Goal: Task Accomplishment & Management: Use online tool/utility

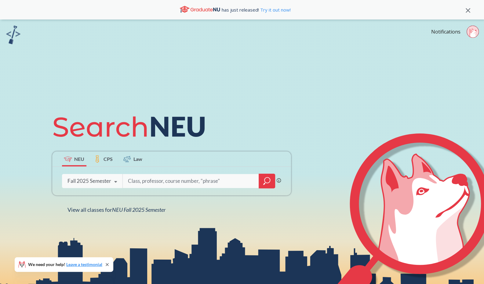
click at [470, 30] on icon at bounding box center [471, 32] width 5 height 9
click at [390, 58] on div "NEU CPS Law Phrase search guarantees the exact search appears in the results. E…" at bounding box center [242, 162] width 484 height 284
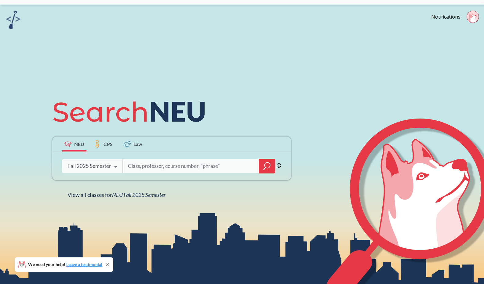
scroll to position [15, 0]
click at [102, 166] on div "Fall 2025 Semester" at bounding box center [89, 166] width 44 height 7
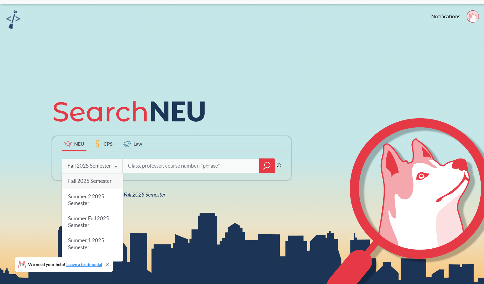
click at [97, 179] on span "Fall 2025 Semester" at bounding box center [90, 181] width 44 height 6
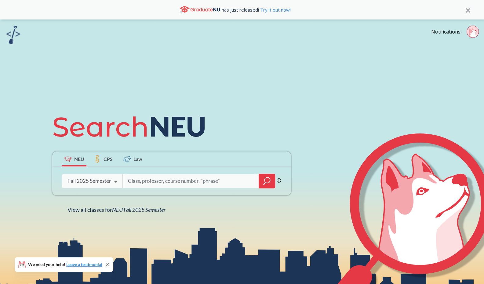
click at [141, 183] on input "search" at bounding box center [190, 181] width 127 height 13
type input "artg 1271"
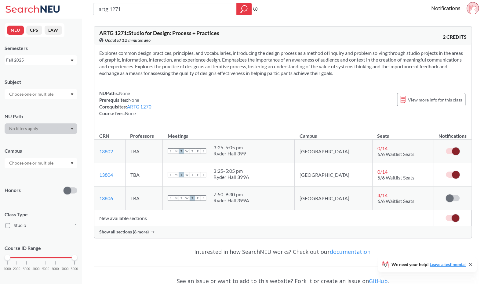
click at [449, 152] on label at bounding box center [453, 151] width 14 height 6
click at [446, 148] on input "checkbox" at bounding box center [446, 148] width 0 height 0
click at [448, 173] on label at bounding box center [453, 175] width 14 height 6
click at [446, 172] on input "checkbox" at bounding box center [446, 172] width 0 height 0
click at [447, 217] on label at bounding box center [452, 218] width 14 height 6
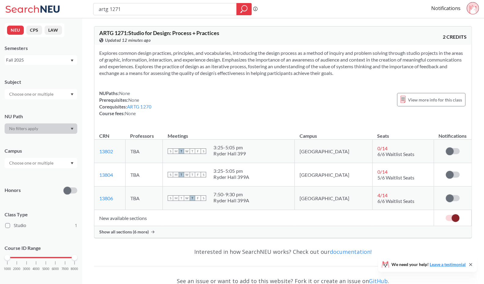
click at [445, 215] on input "checkbox" at bounding box center [445, 215] width 0 height 0
drag, startPoint x: 127, startPoint y: 13, endPoint x: 99, endPoint y: 8, distance: 28.4
click at [99, 8] on input "artg 1271" at bounding box center [165, 9] width 134 height 10
type input "math 2321"
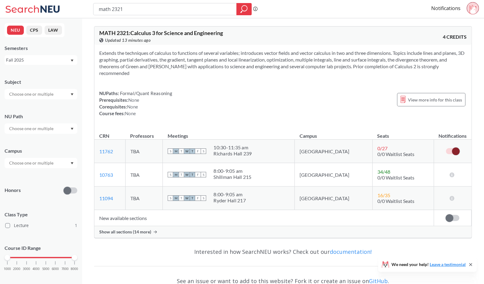
click at [458, 215] on label at bounding box center [452, 218] width 14 height 6
click at [445, 215] on input "checkbox" at bounding box center [445, 215] width 0 height 0
click at [130, 230] on span "Show all sections (14 more)" at bounding box center [125, 232] width 52 height 5
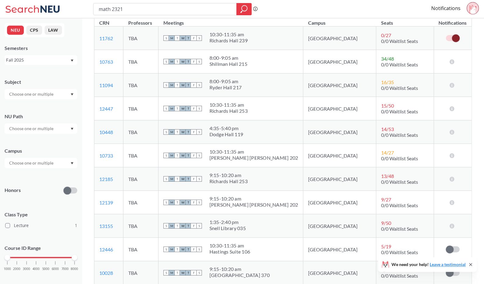
scroll to position [114, 0]
click at [452, 106] on icon at bounding box center [452, 108] width 6 height 5
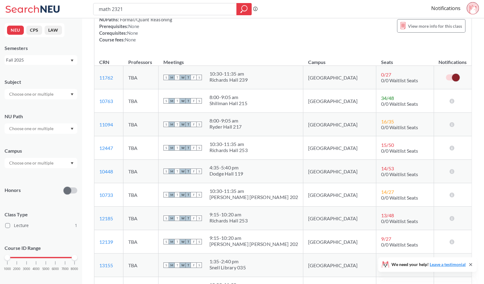
scroll to position [74, 0]
